Goal: Find specific page/section: Find specific page/section

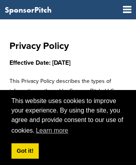
scroll to position [3047, 0]
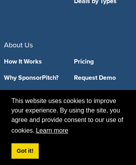
click at [53, 131] on link "Learn more" at bounding box center [52, 131] width 35 height 12
click at [33, 123] on link "Contact" at bounding box center [33, 126] width 58 height 6
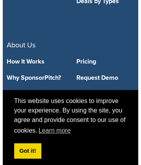
scroll to position [3043, 0]
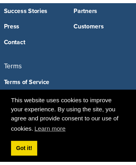
scroll to position [2843, 0]
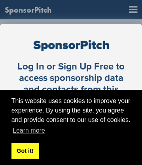
click at [25, 151] on link "Got it!" at bounding box center [24, 151] width 27 height 16
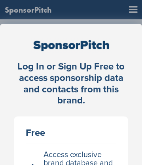
scroll to position [1, 0]
